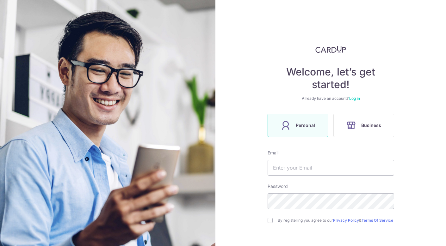
scroll to position [50, 0]
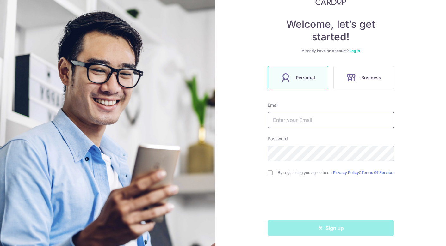
click at [307, 114] on input "text" at bounding box center [331, 120] width 127 height 16
type input "[EMAIL_ADDRESS][DOMAIN_NAME]"
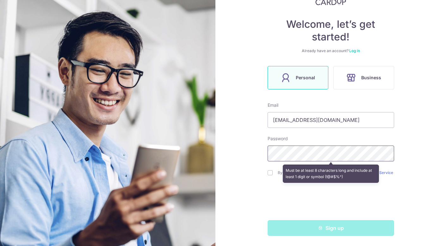
click at [204, 157] on section "Welcome, let’s get started! Already have an account? Log in Personal Business E…" at bounding box center [223, 123] width 446 height 246
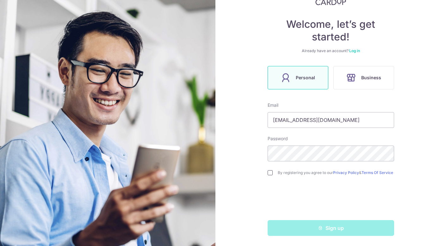
click at [268, 171] on input "checkbox" at bounding box center [270, 173] width 5 height 5
checkbox input "true"
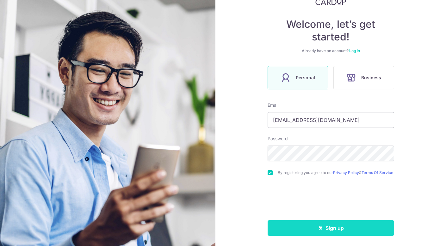
click at [315, 228] on button "Sign up" at bounding box center [331, 228] width 127 height 16
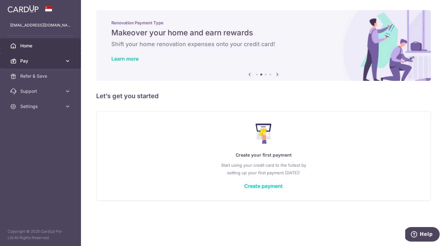
click at [50, 63] on span "Pay" at bounding box center [41, 61] width 42 height 6
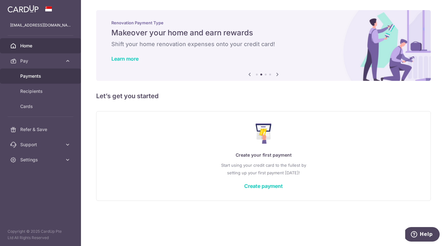
click at [49, 83] on link "Payments" at bounding box center [40, 76] width 81 height 15
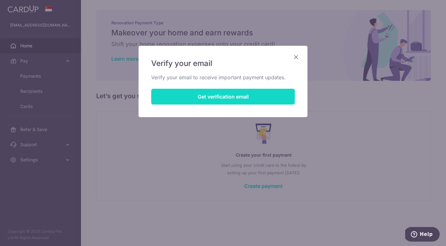
click at [234, 98] on button "Get verification email" at bounding box center [223, 97] width 144 height 16
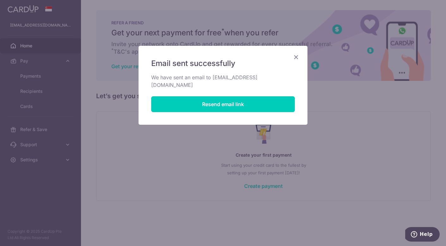
click at [298, 56] on icon "Close" at bounding box center [296, 57] width 8 height 8
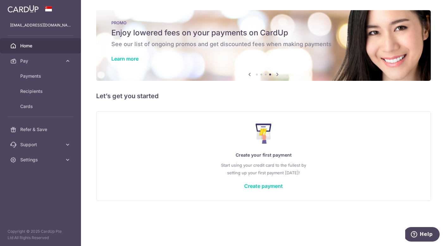
click at [283, 188] on div "Create your first payment Start using your credit card to the fullest by settin…" at bounding box center [263, 156] width 319 height 75
click at [277, 186] on link "Create payment" at bounding box center [263, 186] width 39 height 6
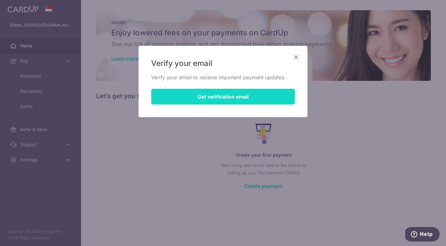
click at [243, 100] on button "Get verification email" at bounding box center [223, 97] width 144 height 16
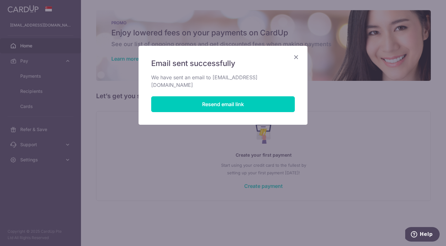
click at [298, 58] on icon "Close" at bounding box center [296, 57] width 8 height 8
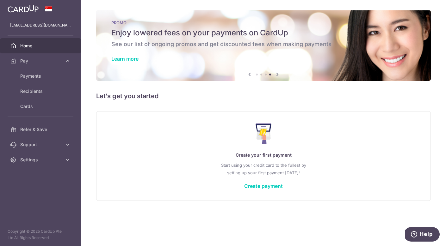
click at [30, 45] on span "Home" at bounding box center [41, 46] width 42 height 6
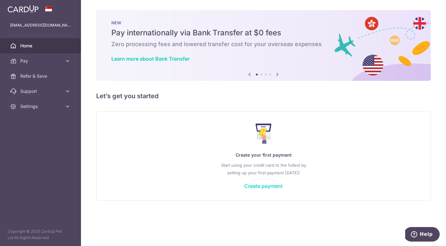
click at [282, 185] on link "Create payment" at bounding box center [263, 186] width 39 height 6
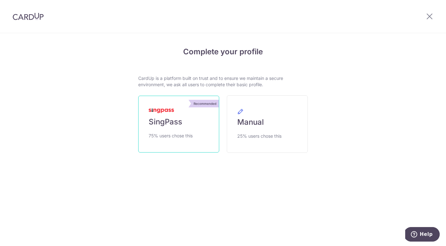
click at [185, 127] on link "Recommended SingPass 75% users chose this" at bounding box center [178, 124] width 81 height 57
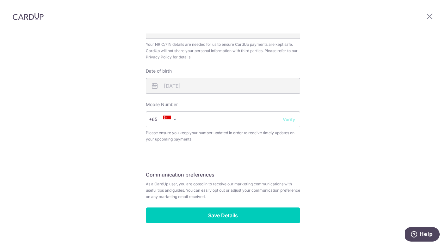
scroll to position [222, 0]
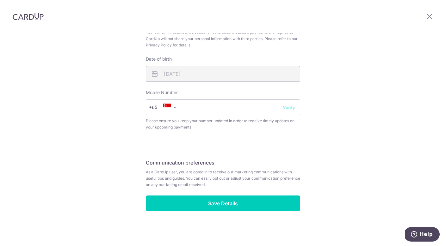
click at [231, 213] on div "Review your details Your Details Please provide your full name as per your NRIC…" at bounding box center [223, 30] width 170 height 422
click at [241, 112] on input "text" at bounding box center [223, 108] width 154 height 16
type input "92773620"
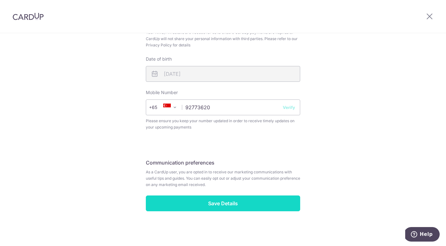
click at [213, 203] on input "Save Details" at bounding box center [223, 204] width 154 height 16
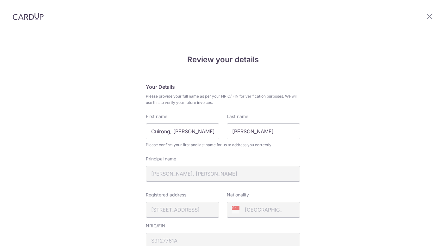
scroll to position [231, 0]
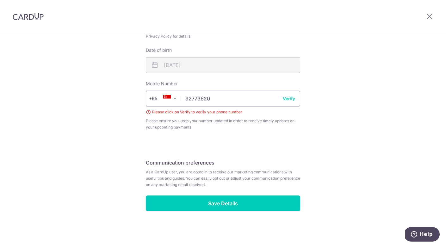
click at [293, 94] on input "92773620" at bounding box center [223, 99] width 154 height 16
click at [292, 102] on input "92773620" at bounding box center [223, 99] width 154 height 16
click at [291, 98] on button "Verify" at bounding box center [289, 99] width 12 height 6
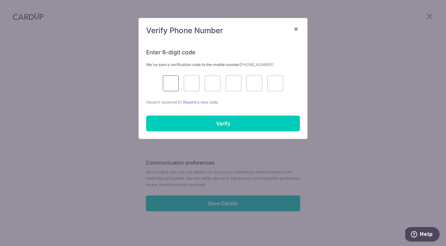
click at [173, 86] on input "text" at bounding box center [171, 84] width 16 height 16
type input "2"
type input "1"
type input "2"
type input "4"
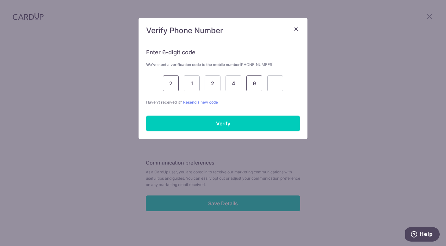
type input "9"
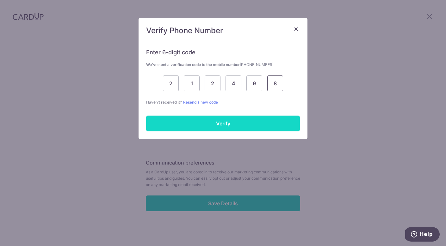
type input "8"
click at [209, 122] on input "Verify" at bounding box center [223, 124] width 154 height 16
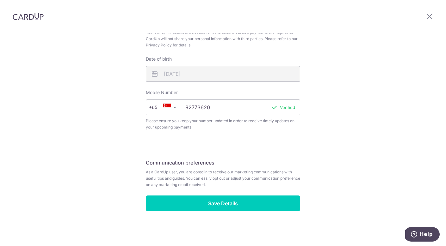
scroll to position [222, 0]
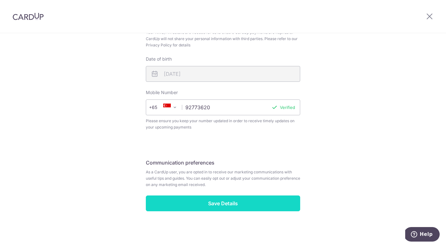
click at [221, 208] on input "Save Details" at bounding box center [223, 204] width 154 height 16
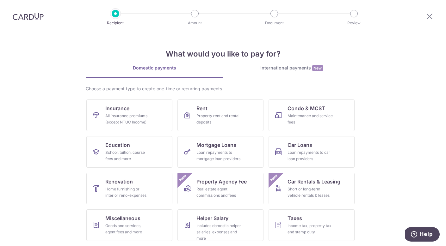
scroll to position [37, 0]
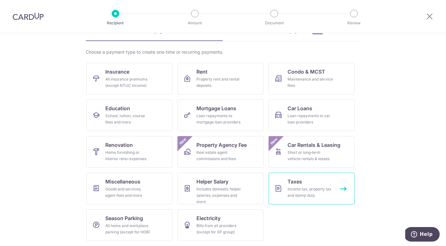
click at [324, 198] on div "Income tax, property tax and stamp duty" at bounding box center [311, 192] width 46 height 13
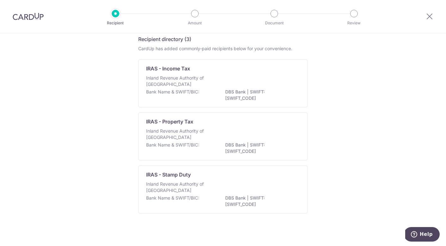
scroll to position [29, 0]
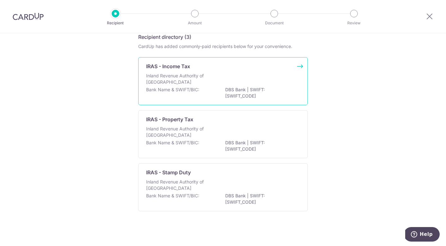
click at [283, 81] on div "Inland Revenue Authority of [GEOGRAPHIC_DATA]" at bounding box center [223, 80] width 154 height 14
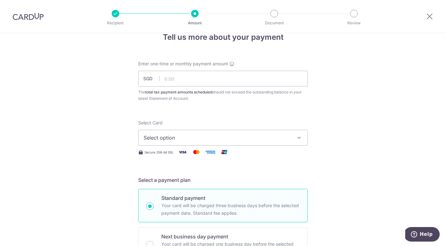
scroll to position [22, 0]
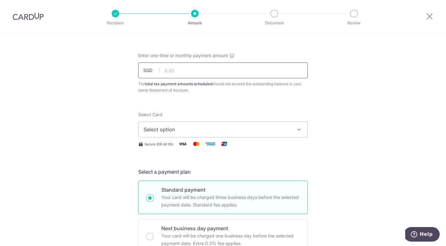
click at [230, 71] on input "text" at bounding box center [223, 71] width 170 height 16
click at [251, 135] on button "Select option" at bounding box center [223, 130] width 170 height 16
click at [238, 148] on span "Add credit card" at bounding box center [228, 147] width 147 height 6
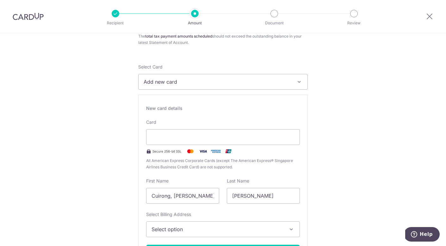
scroll to position [71, 0]
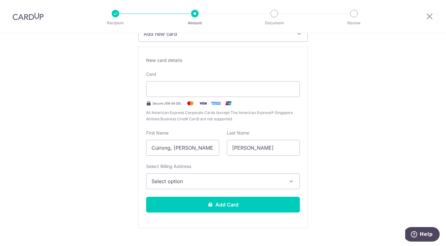
scroll to position [120, 0]
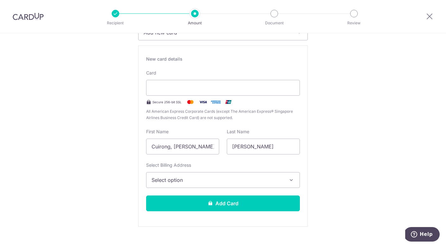
click at [258, 181] on span "Select option" at bounding box center [218, 181] width 132 height 8
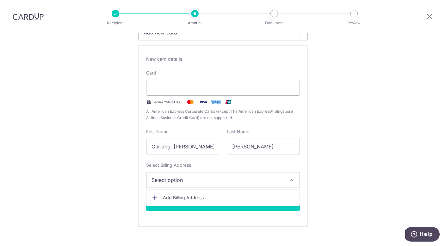
click at [258, 181] on span "Select option" at bounding box center [218, 181] width 132 height 8
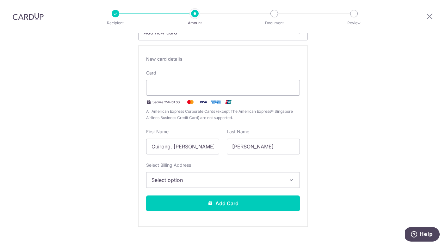
click at [258, 181] on span "Select option" at bounding box center [218, 181] width 132 height 8
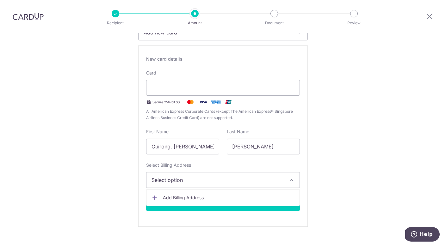
click at [249, 197] on span "Add Billing Address" at bounding box center [229, 198] width 132 height 6
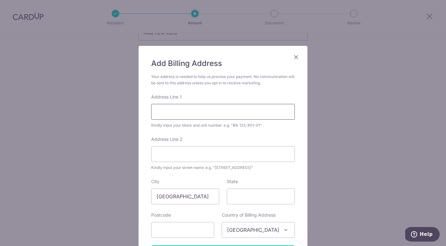
click at [216, 107] on input "Address Line 1" at bounding box center [223, 112] width 144 height 16
type input "208 PASIR RIS STREET 21"
type input "#11-348"
type input "510208"
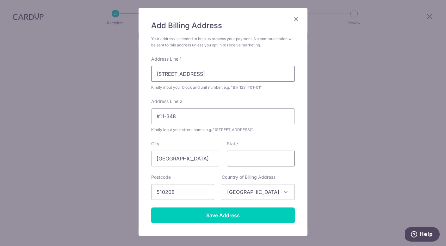
scroll to position [48, 0]
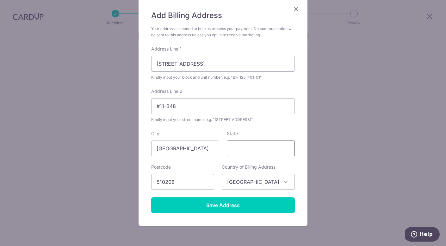
click at [265, 152] on input "State" at bounding box center [261, 149] width 68 height 16
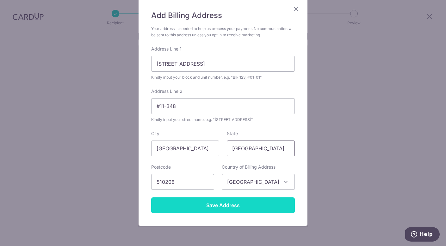
type input "Singapore"
click at [231, 204] on input "Save Address" at bounding box center [223, 206] width 144 height 16
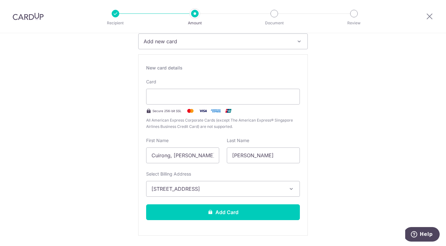
scroll to position [122, 0]
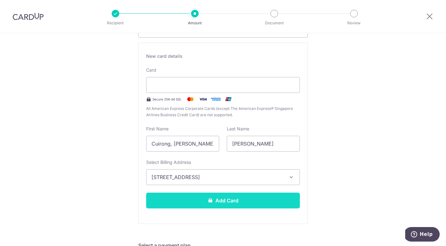
click at [239, 202] on button "Add Card" at bounding box center [223, 201] width 154 height 16
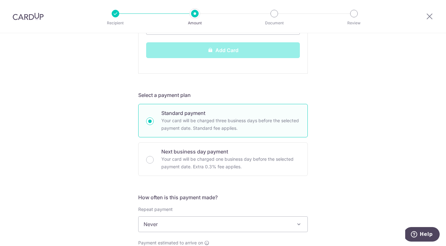
scroll to position [275, 0]
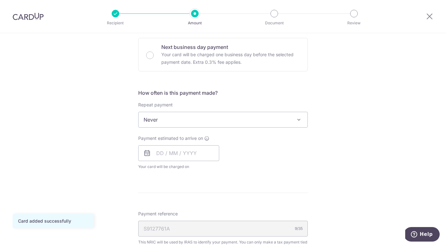
scroll to position [204, 0]
click at [296, 117] on span at bounding box center [299, 120] width 8 height 8
click at [348, 151] on div "Tell us more about your payment Enter one-time or monthly payment amount SGD Th…" at bounding box center [223, 122] width 446 height 587
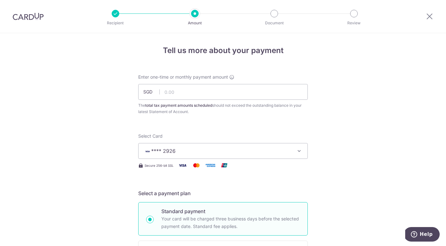
scroll to position [0, 0]
click at [268, 97] on input "text" at bounding box center [223, 93] width 170 height 16
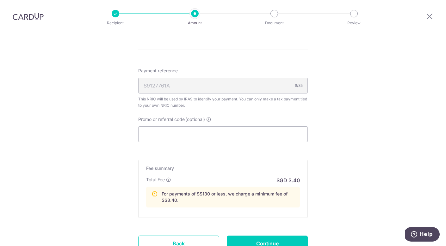
scroll to position [348, 0]
click at [282, 137] on input "Promo or referral code (optional)" at bounding box center [223, 134] width 170 height 16
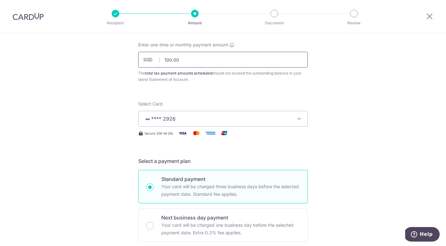
scroll to position [30, 0]
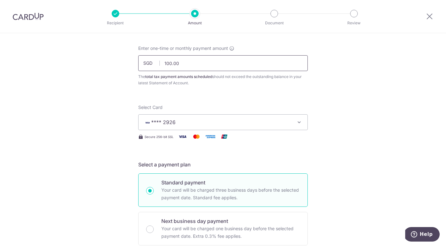
click at [169, 61] on input "100.00" at bounding box center [223, 63] width 170 height 16
type input "150.00"
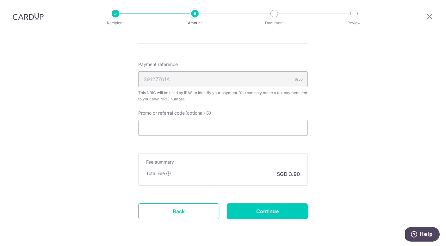
scroll to position [369, 0]
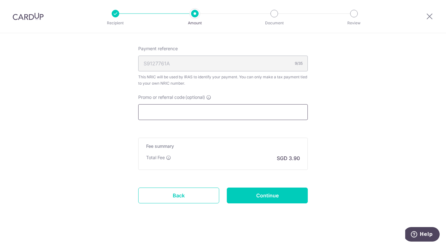
click at [206, 119] on input "Promo or referral code (optional)" at bounding box center [223, 112] width 170 height 16
paste input "MCTAX25N"
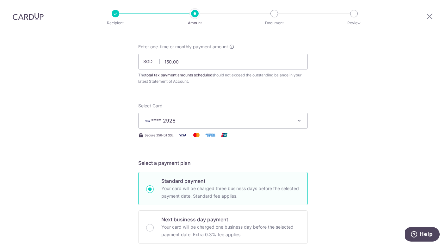
scroll to position [30, 0]
type input "MCTAX25N"
drag, startPoint x: 201, startPoint y: 63, endPoint x: 136, endPoint y: 62, distance: 65.2
click at [136, 62] on div "Enter one-time or monthly payment amount SGD 150.00 150.00 The total tax paymen…" at bounding box center [222, 65] width 177 height 41
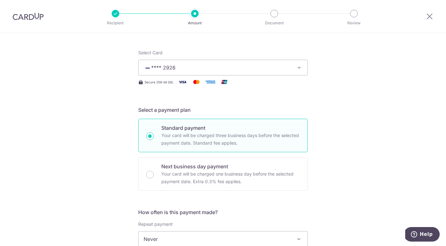
scroll to position [0, 0]
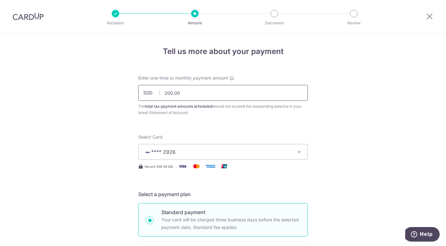
click at [170, 94] on input "200.00" at bounding box center [223, 93] width 170 height 16
click at [169, 93] on input "200.00" at bounding box center [223, 93] width 170 height 16
type input "500.00"
click at [306, 151] on button "**** 2926" at bounding box center [223, 152] width 170 height 16
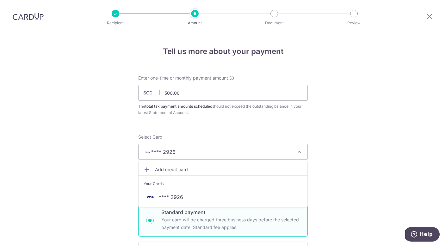
click at [255, 210] on p "Standard payment" at bounding box center [230, 213] width 139 height 8
click at [154, 217] on input "Standard payment Your card will be charged three business days before the selec…" at bounding box center [150, 221] width 8 height 8
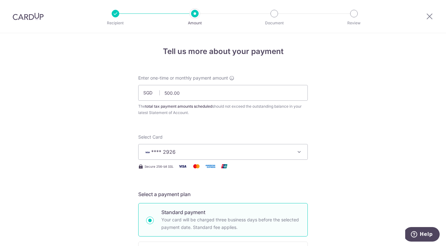
radio input "true"
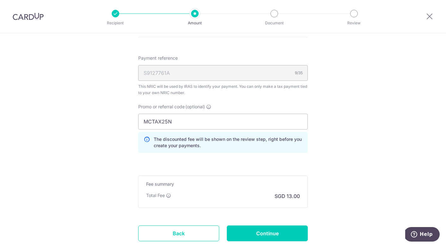
scroll to position [387, 0]
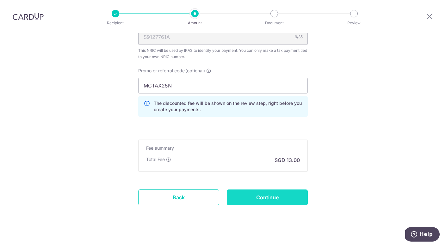
click at [292, 194] on input "Continue" at bounding box center [267, 198] width 81 height 16
type input "Create Schedule"
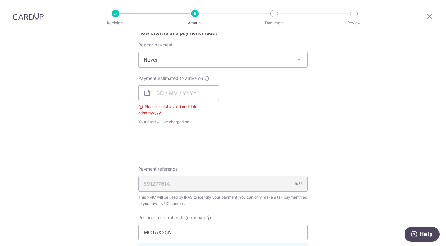
scroll to position [236, 0]
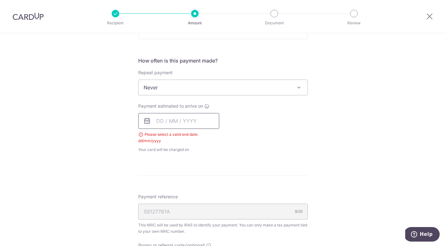
click at [160, 121] on input "text" at bounding box center [178, 121] width 81 height 16
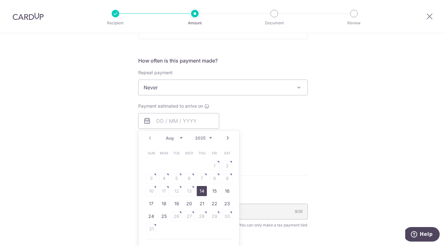
click at [202, 194] on link "14" at bounding box center [202, 191] width 10 height 10
click at [313, 144] on div "Tell us more about your payment Enter one-time or monthly payment amount SGD 50…" at bounding box center [223, 112] width 446 height 631
type input "14/08/2025"
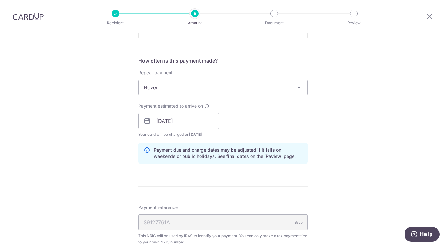
click at [318, 107] on div "Tell us more about your payment Enter one-time or monthly payment amount SGD 50…" at bounding box center [223, 118] width 446 height 642
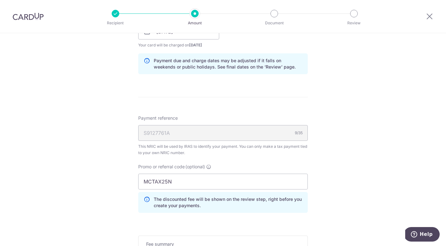
scroll to position [429, 0]
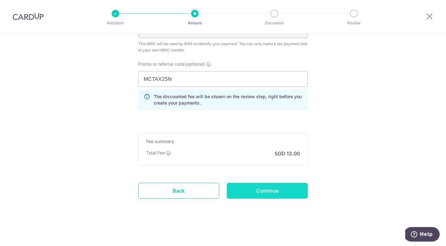
click at [281, 188] on input "Continue" at bounding box center [267, 191] width 81 height 16
type input "Create Schedule"
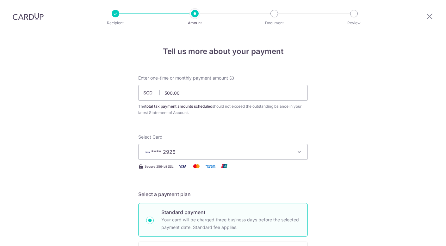
scroll to position [438, 0]
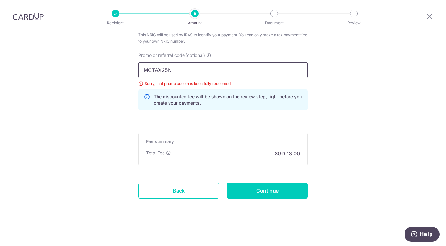
drag, startPoint x: 178, startPoint y: 71, endPoint x: 125, endPoint y: 71, distance: 53.1
paste input "text"
type input "MCTAX25"
click at [268, 190] on input "Continue" at bounding box center [267, 191] width 81 height 16
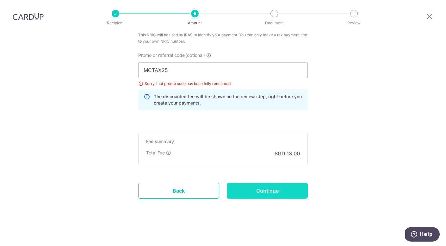
type input "Update Schedule"
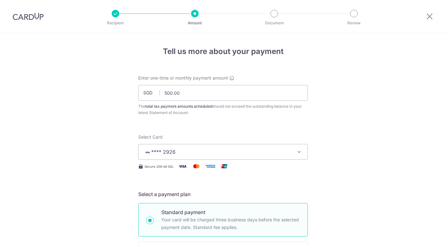
scroll to position [438, 0]
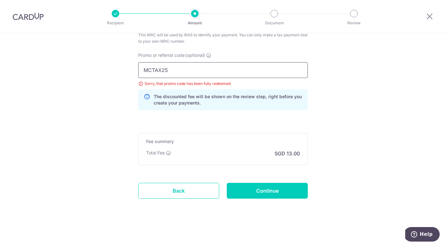
drag, startPoint x: 181, startPoint y: 73, endPoint x: 122, endPoint y: 73, distance: 59.2
paste input "VTAX25ONE"
type input "VTAX25ONE"
click at [289, 194] on input "Continue" at bounding box center [267, 191] width 81 height 16
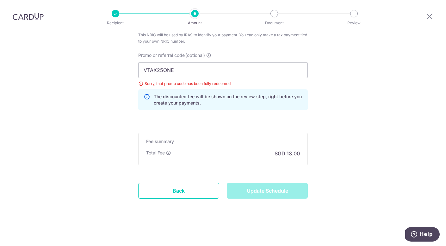
type input "Update Schedule"
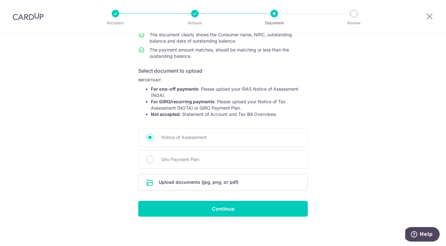
scroll to position [77, 0]
click at [213, 181] on input "file" at bounding box center [223, 182] width 169 height 16
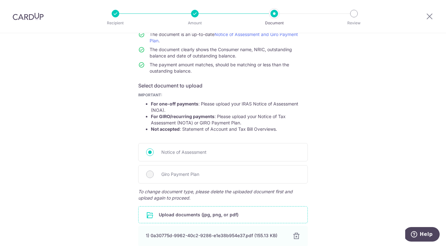
scroll to position [120, 0]
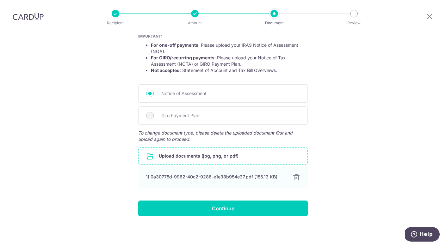
click at [228, 161] on input "file" at bounding box center [223, 156] width 169 height 16
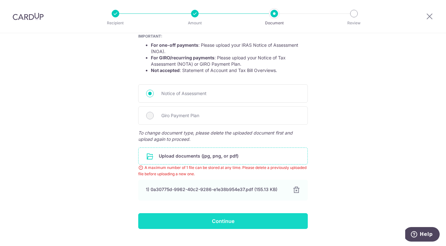
click at [233, 220] on input "Continue" at bounding box center [223, 222] width 170 height 16
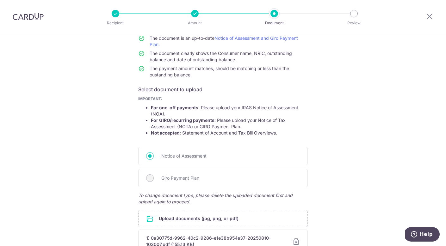
scroll to position [124, 0]
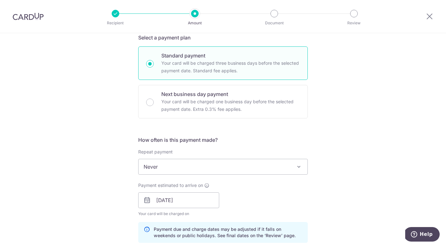
scroll to position [170, 0]
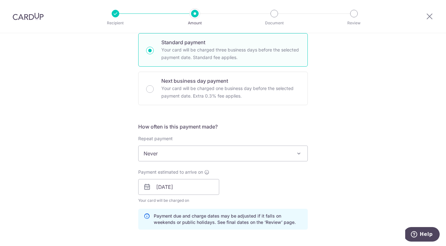
click at [187, 153] on span "Never" at bounding box center [223, 153] width 169 height 15
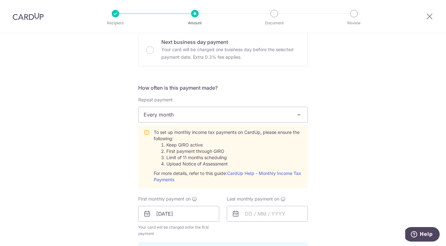
scroll to position [209, 0]
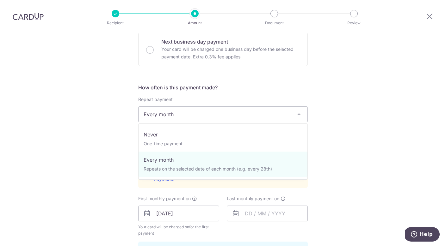
click at [234, 120] on span "Every month" at bounding box center [223, 114] width 169 height 15
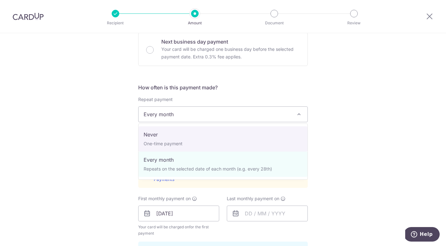
select select "1"
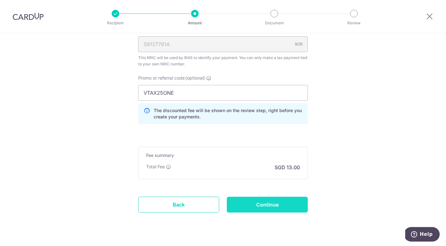
scroll to position [418, 0]
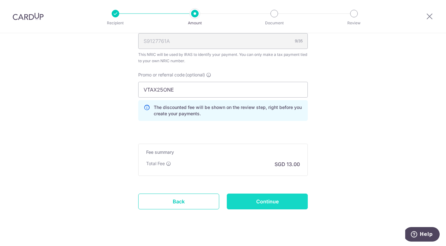
click at [270, 202] on input "Continue" at bounding box center [267, 202] width 81 height 16
type input "Update Schedule"
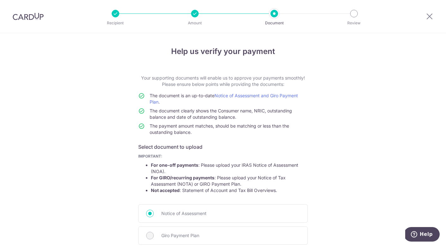
scroll to position [124, 0]
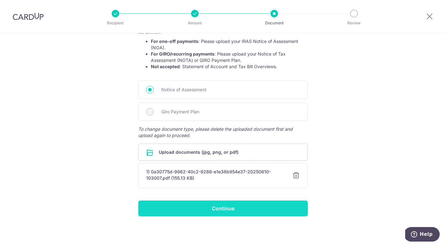
click at [235, 216] on input "Continue" at bounding box center [223, 209] width 170 height 16
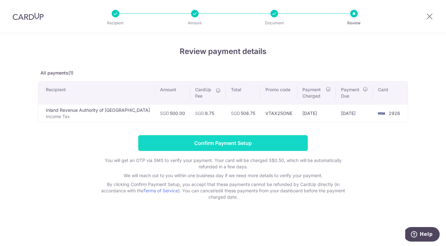
click at [225, 144] on input "Confirm Payment Setup" at bounding box center [223, 143] width 170 height 16
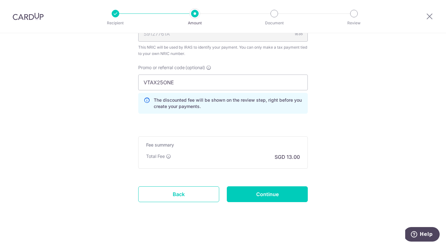
scroll to position [455, 0]
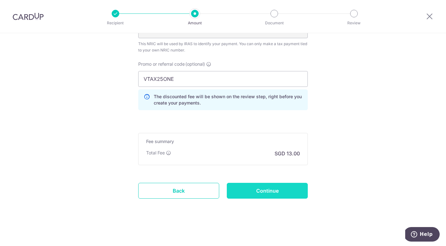
click at [274, 195] on input "Continue" at bounding box center [267, 191] width 81 height 16
type input "Update Schedule"
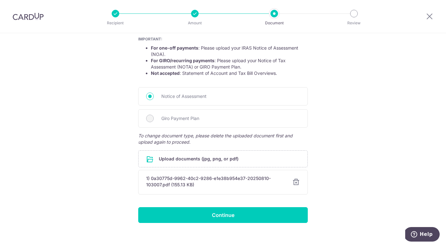
scroll to position [124, 0]
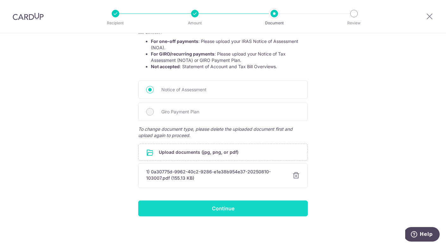
click at [230, 215] on input "Continue" at bounding box center [223, 209] width 170 height 16
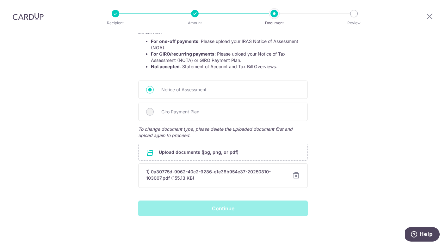
scroll to position [0, 0]
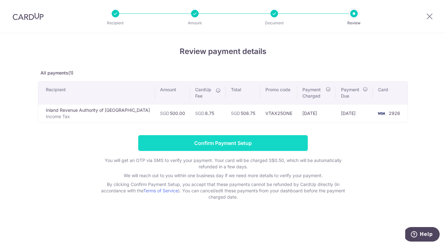
click at [247, 141] on input "Confirm Payment Setup" at bounding box center [223, 143] width 170 height 16
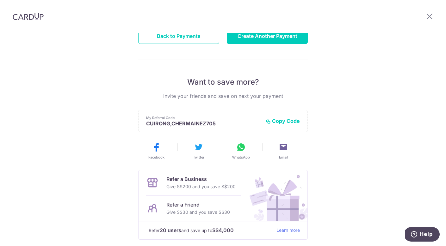
scroll to position [91, 0]
click at [283, 122] on button "Copy Code" at bounding box center [283, 121] width 34 height 6
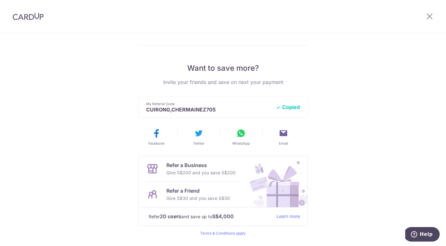
scroll to position [0, 0]
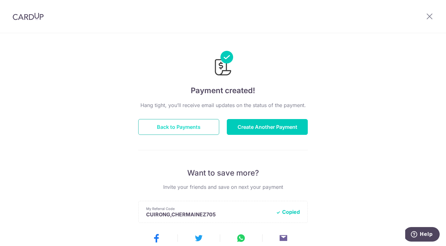
click at [183, 131] on button "Back to Payments" at bounding box center [178, 127] width 81 height 16
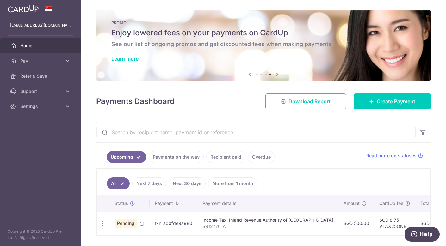
scroll to position [20, 0]
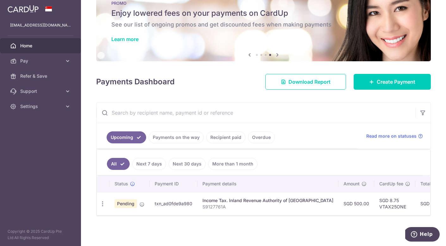
click at [227, 233] on div "× Pause Schedule Pause all future payments in this series Pause just this one p…" at bounding box center [263, 123] width 365 height 246
